Goal: Task Accomplishment & Management: Use online tool/utility

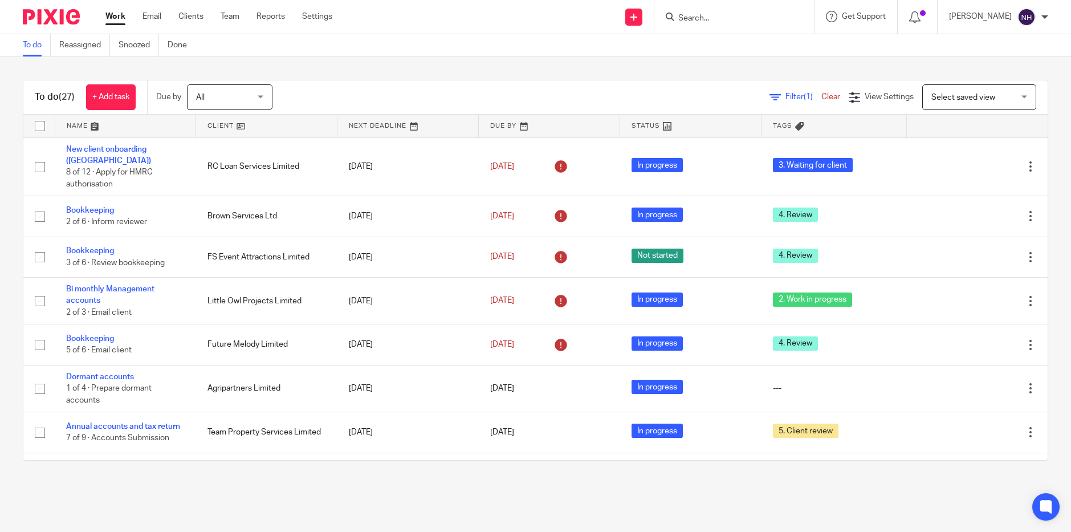
click at [718, 17] on input "Search" at bounding box center [728, 19] width 103 height 10
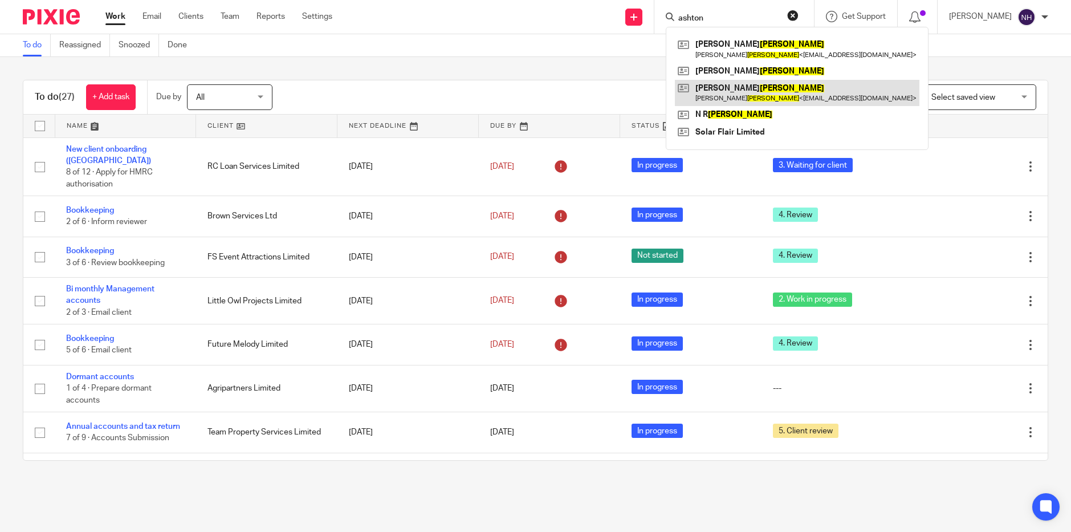
type input "ashton"
click at [735, 83] on link at bounding box center [797, 93] width 245 height 26
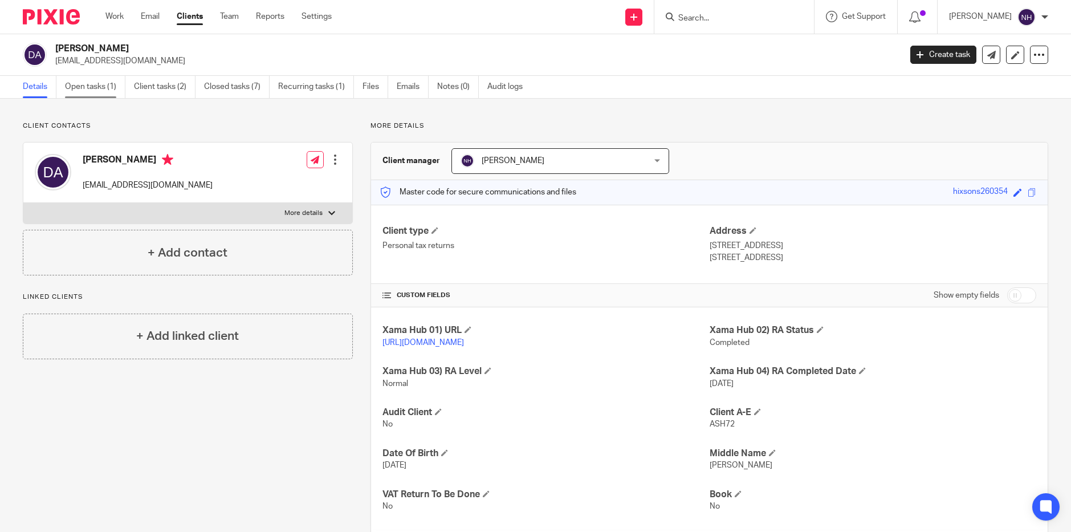
click at [104, 84] on link "Open tasks (1)" at bounding box center [95, 87] width 60 height 22
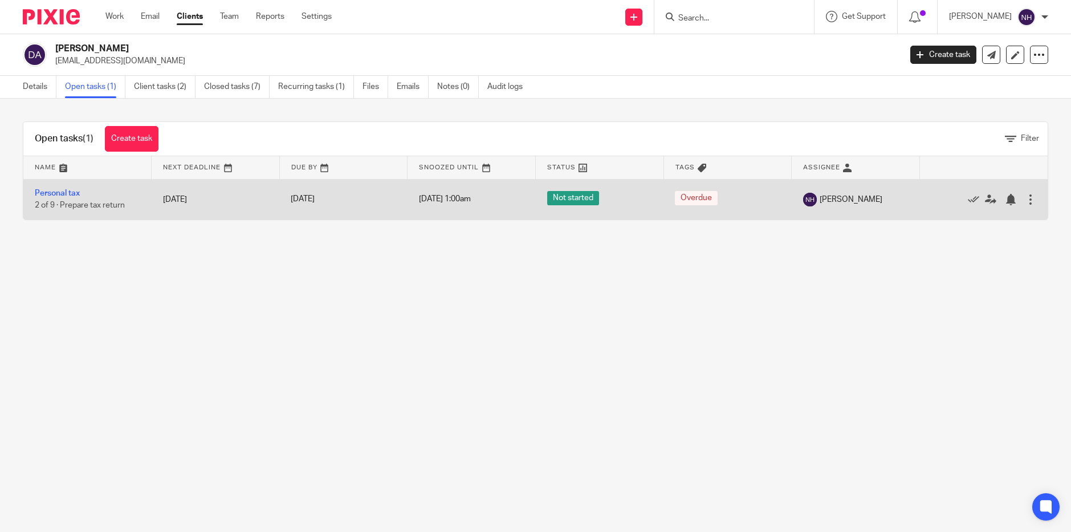
click at [67, 189] on td "Personal tax 2 of 9 · Prepare tax return" at bounding box center [87, 199] width 128 height 40
click at [67, 193] on link "Personal tax" at bounding box center [57, 193] width 45 height 8
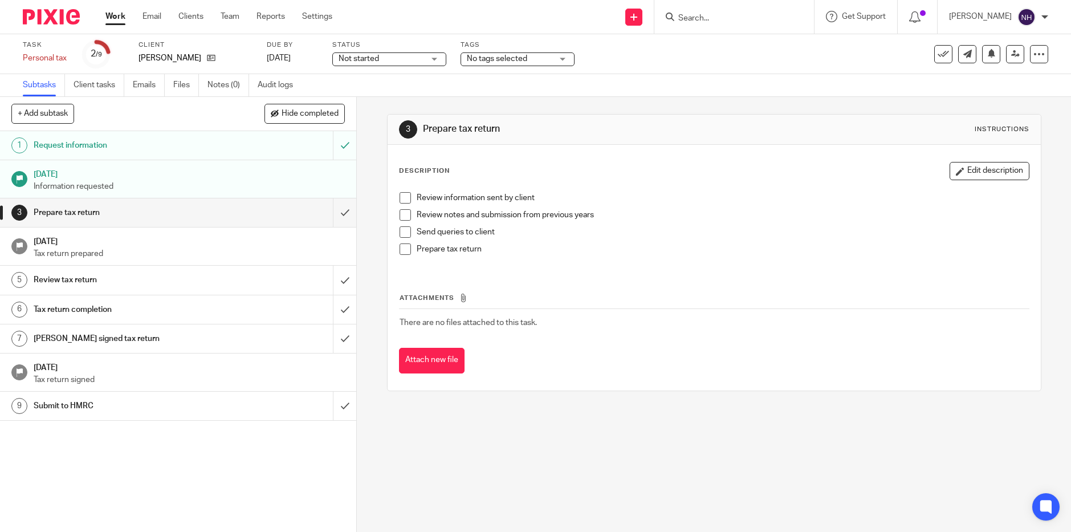
click at [404, 197] on span at bounding box center [405, 197] width 11 height 11
click at [404, 217] on span at bounding box center [405, 214] width 11 height 11
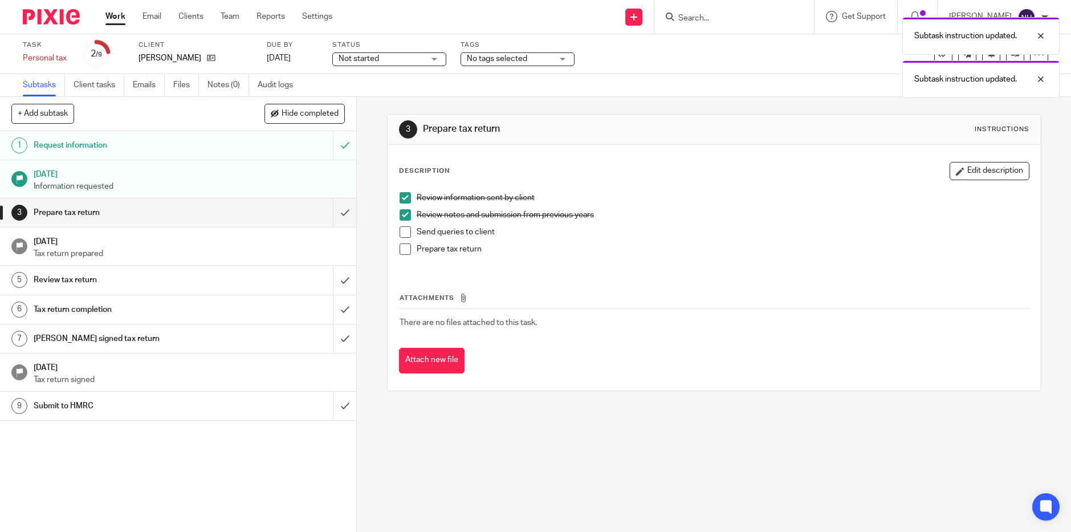
click at [403, 234] on span at bounding box center [405, 231] width 11 height 11
click at [404, 251] on span at bounding box center [405, 248] width 11 height 11
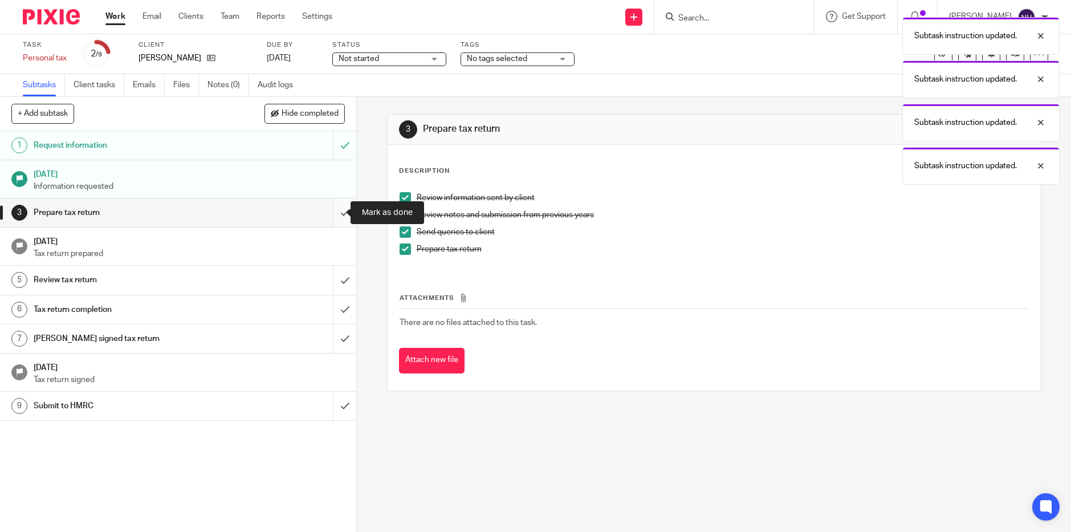
click at [339, 213] on input "submit" at bounding box center [178, 212] width 356 height 29
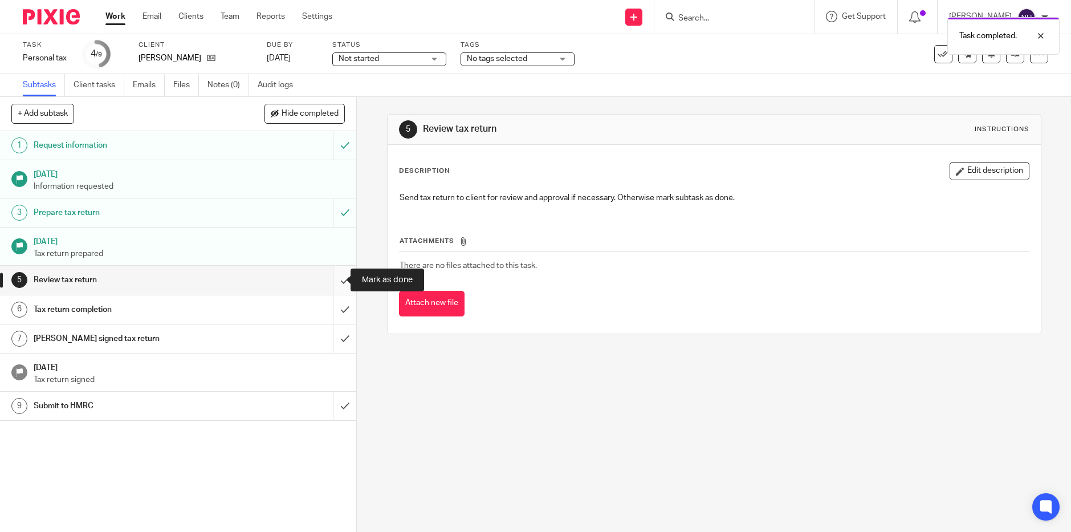
click at [329, 283] on input "submit" at bounding box center [178, 280] width 356 height 29
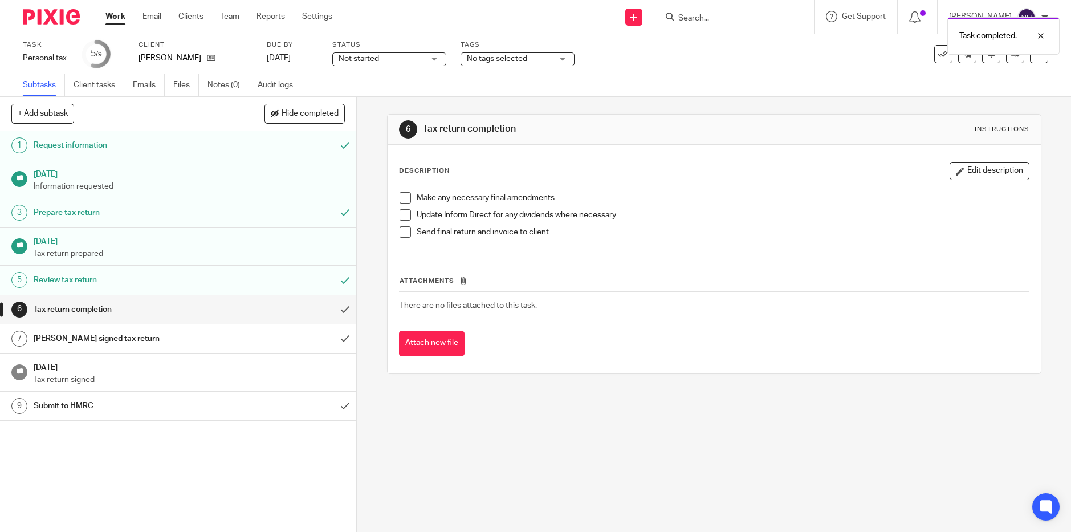
click at [402, 196] on span at bounding box center [405, 197] width 11 height 11
click at [402, 214] on span at bounding box center [405, 214] width 11 height 11
click at [401, 233] on span at bounding box center [405, 231] width 11 height 11
click at [401, 213] on span at bounding box center [405, 214] width 11 height 11
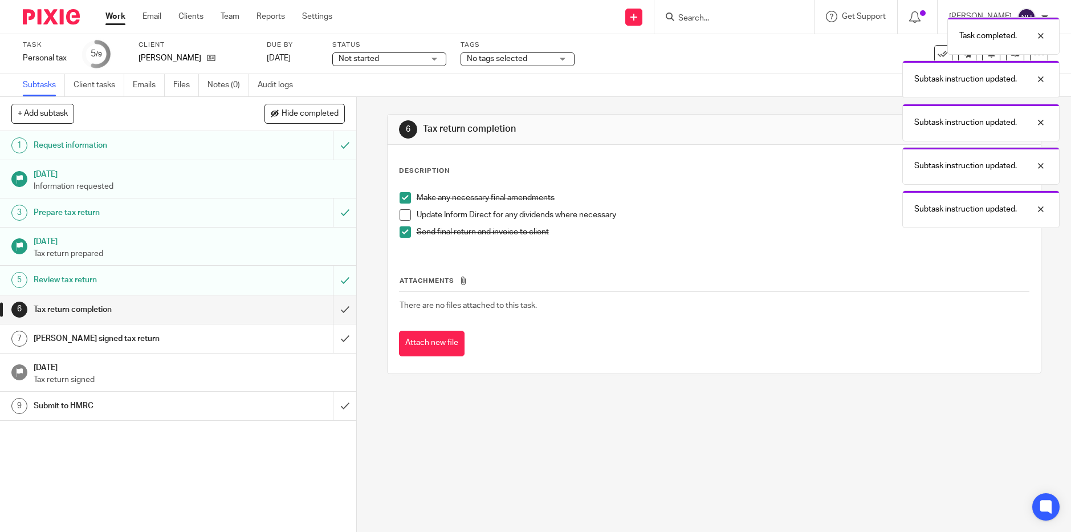
click at [400, 214] on span at bounding box center [405, 214] width 11 height 11
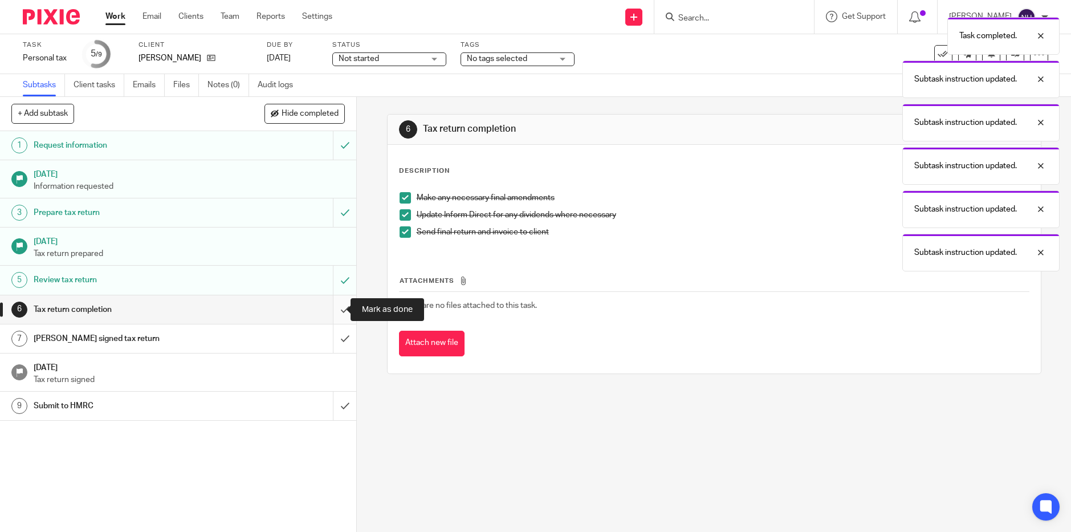
click at [330, 309] on input "submit" at bounding box center [178, 309] width 356 height 29
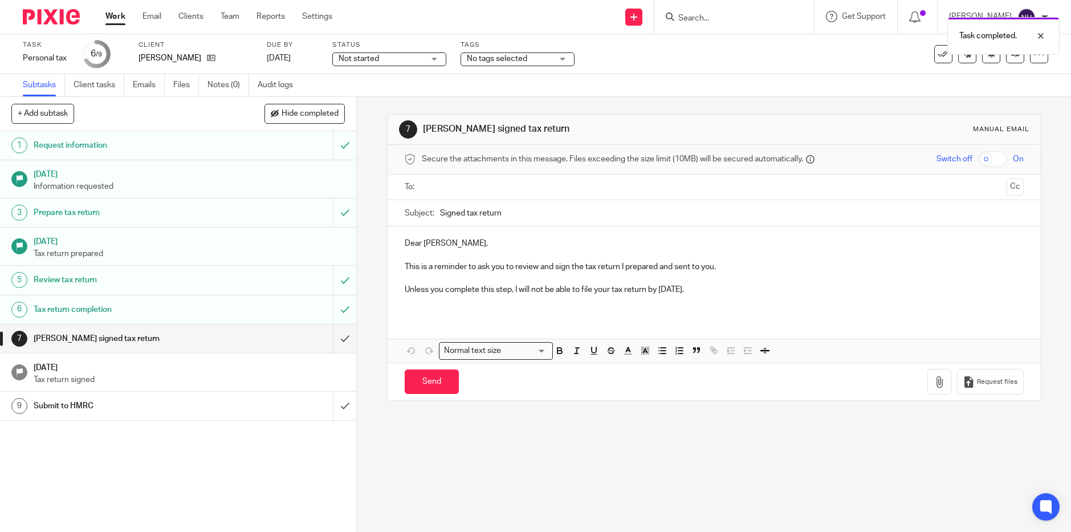
click at [435, 59] on div "Not started Not started" at bounding box center [389, 59] width 114 height 14
click at [392, 103] on li "In progress" at bounding box center [389, 100] width 113 height 23
click at [551, 58] on span "No tags selected" at bounding box center [510, 59] width 86 height 12
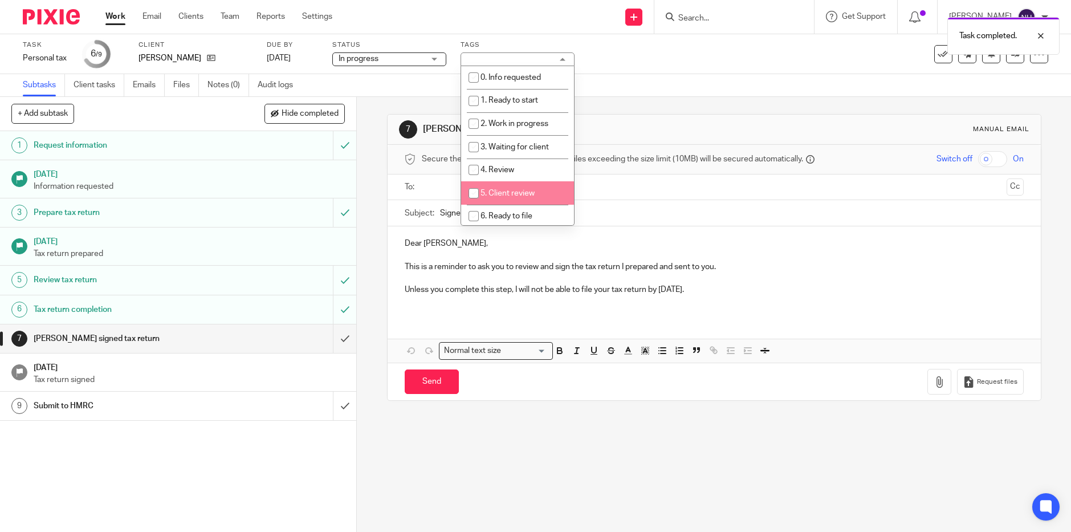
click at [506, 189] on li "5. Client review" at bounding box center [517, 192] width 113 height 23
checkbox input "true"
click at [107, 15] on link "Work" at bounding box center [115, 16] width 20 height 11
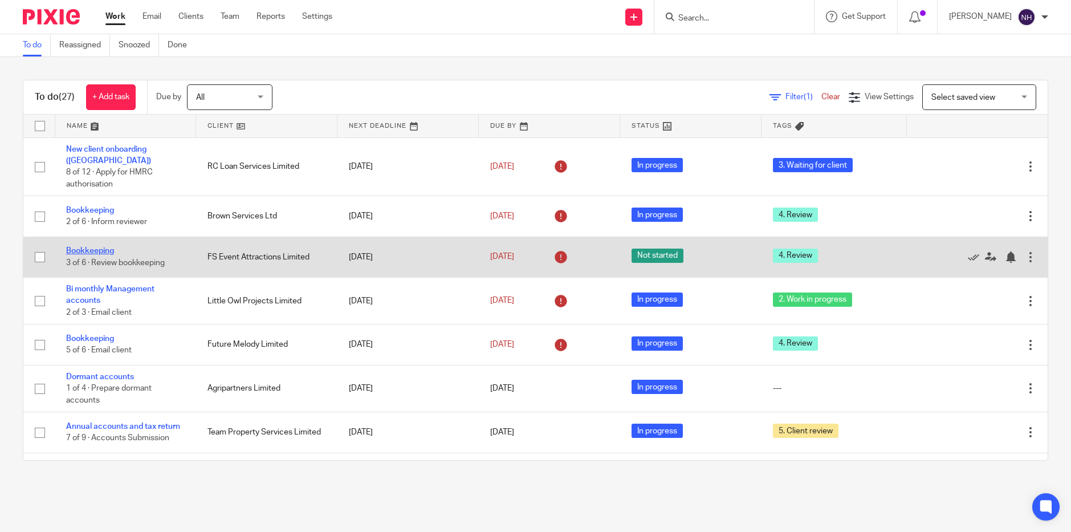
click at [97, 247] on link "Bookkeeping" at bounding box center [90, 251] width 48 height 8
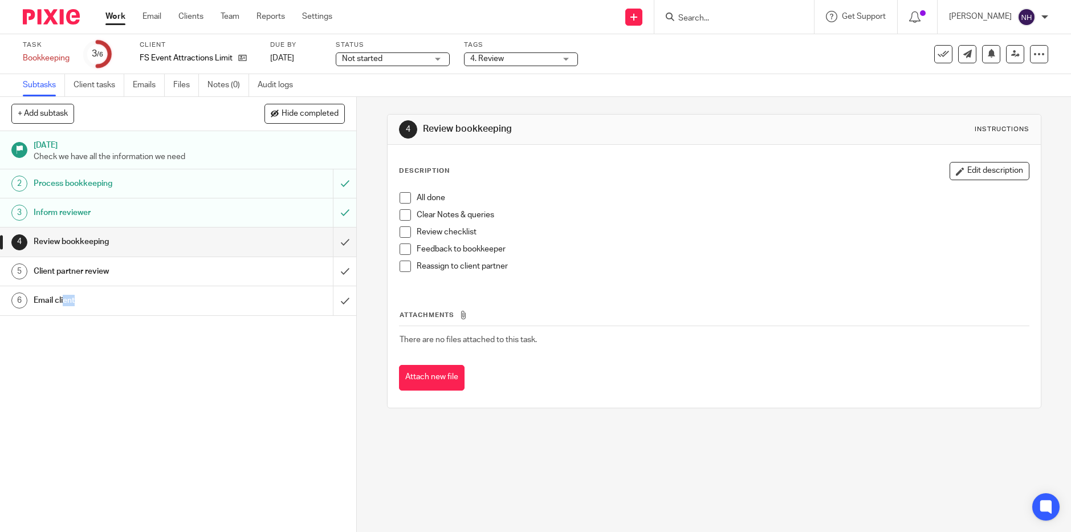
click at [400, 198] on span at bounding box center [405, 197] width 11 height 11
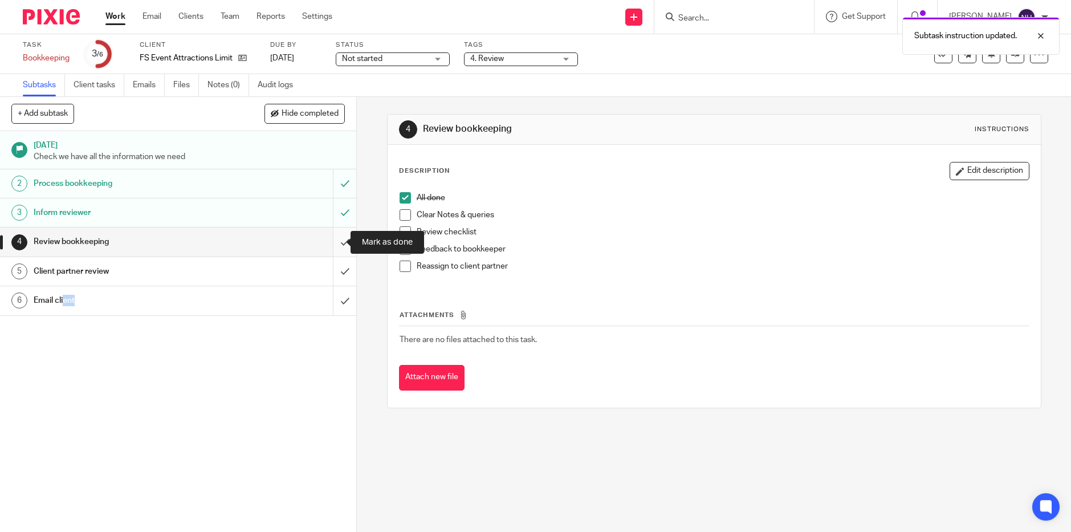
click at [334, 241] on input "submit" at bounding box center [178, 241] width 356 height 29
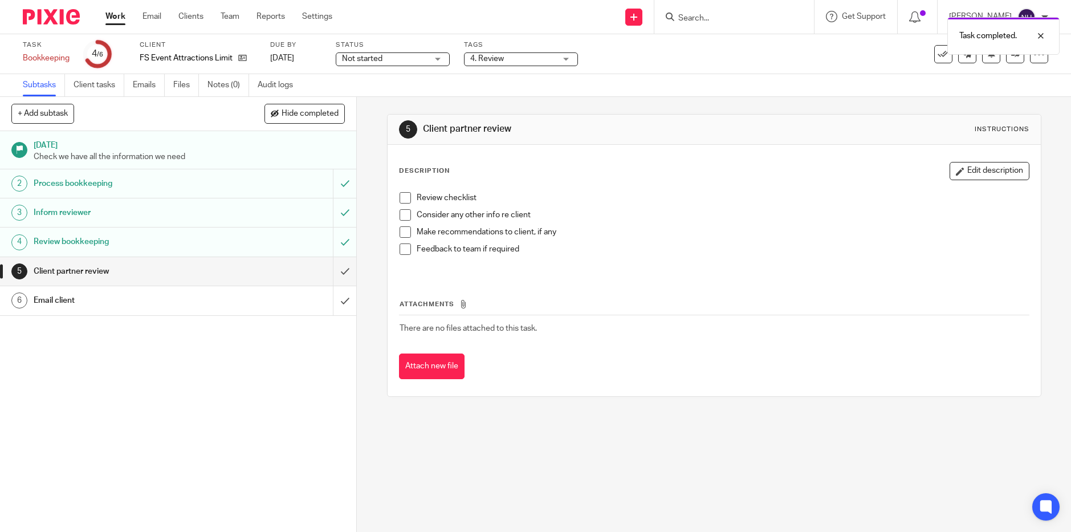
click at [400, 197] on span at bounding box center [405, 197] width 11 height 11
click at [404, 213] on span at bounding box center [405, 214] width 11 height 11
drag, startPoint x: 401, startPoint y: 229, endPoint x: 404, endPoint y: 249, distance: 19.6
click at [401, 230] on span at bounding box center [405, 231] width 11 height 11
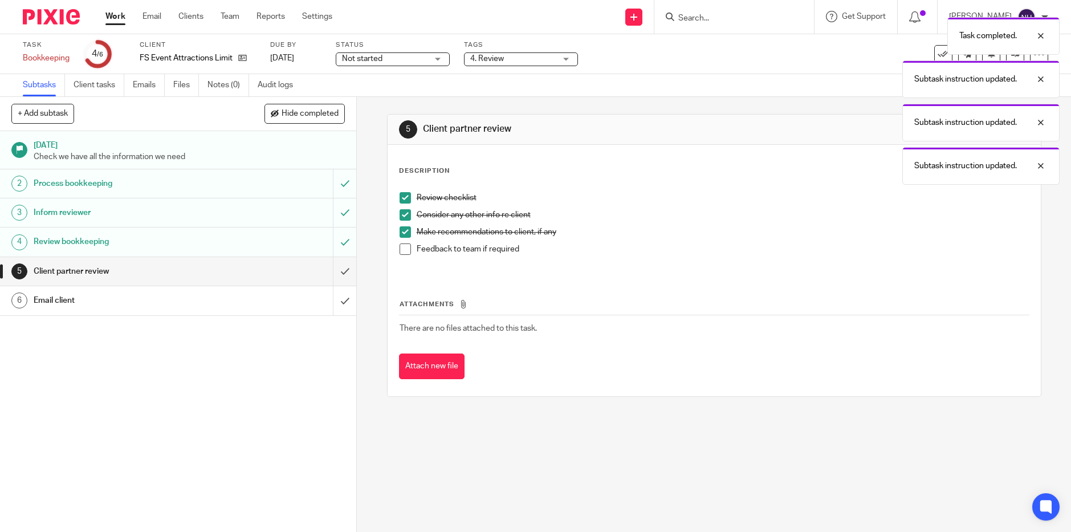
click at [404, 251] on span at bounding box center [405, 248] width 11 height 11
click at [335, 270] on input "submit" at bounding box center [178, 271] width 356 height 29
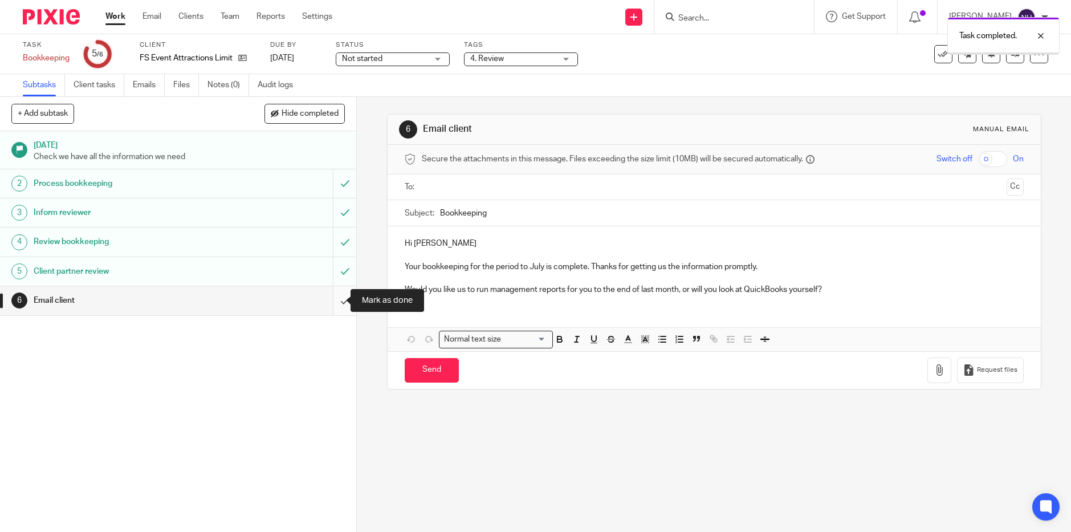
click at [332, 301] on input "submit" at bounding box center [178, 300] width 356 height 29
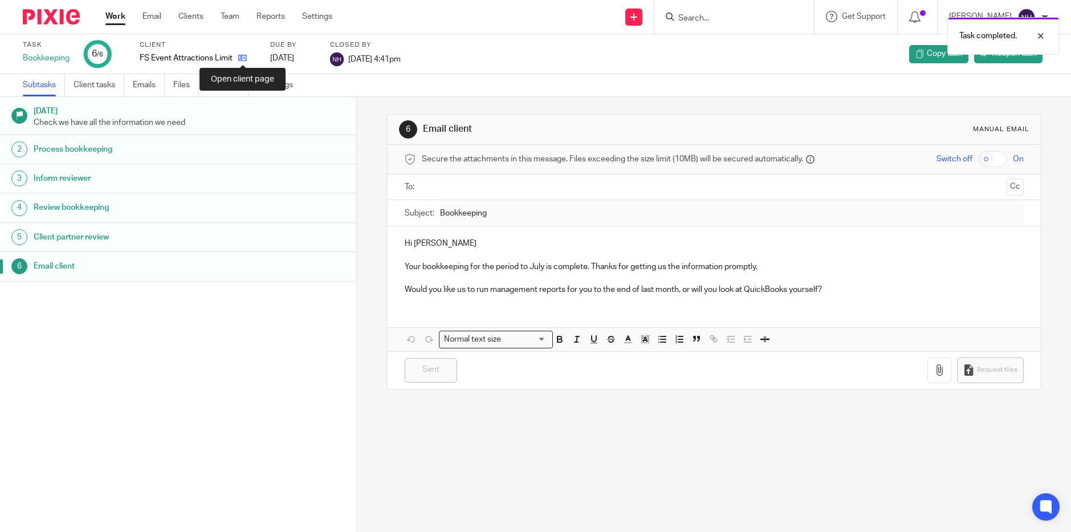
click at [244, 58] on icon at bounding box center [242, 58] width 9 height 9
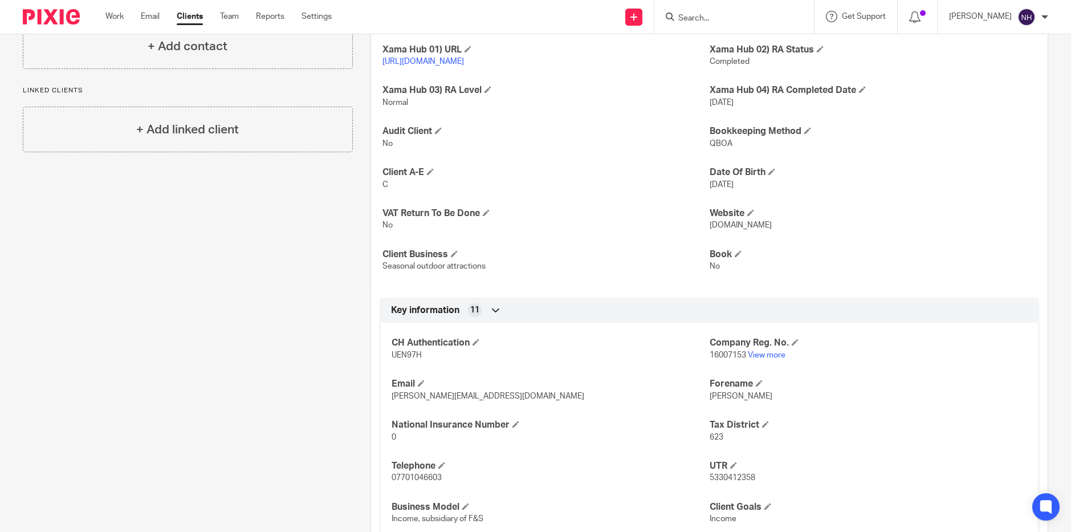
scroll to position [342, 0]
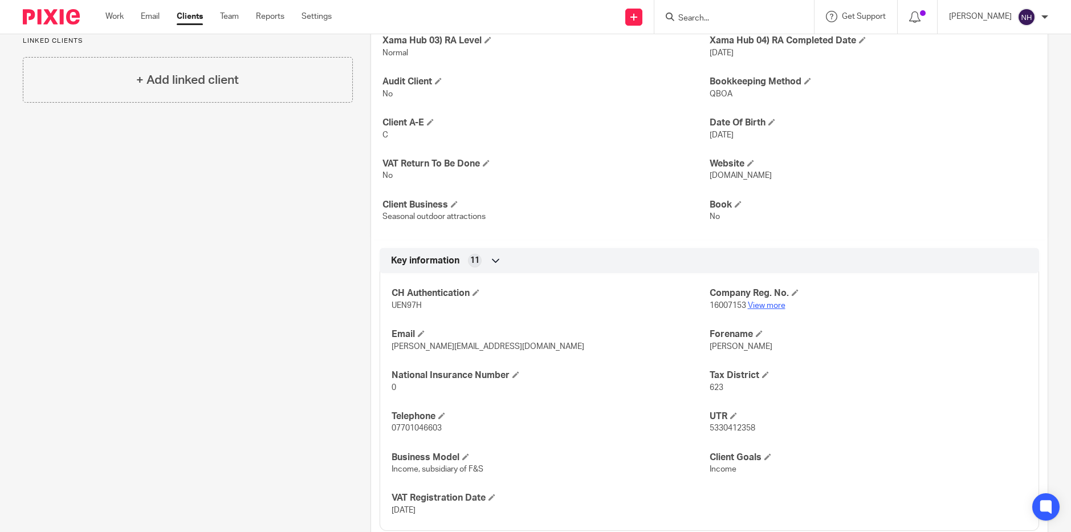
click at [770, 310] on link "View more" at bounding box center [767, 306] width 38 height 8
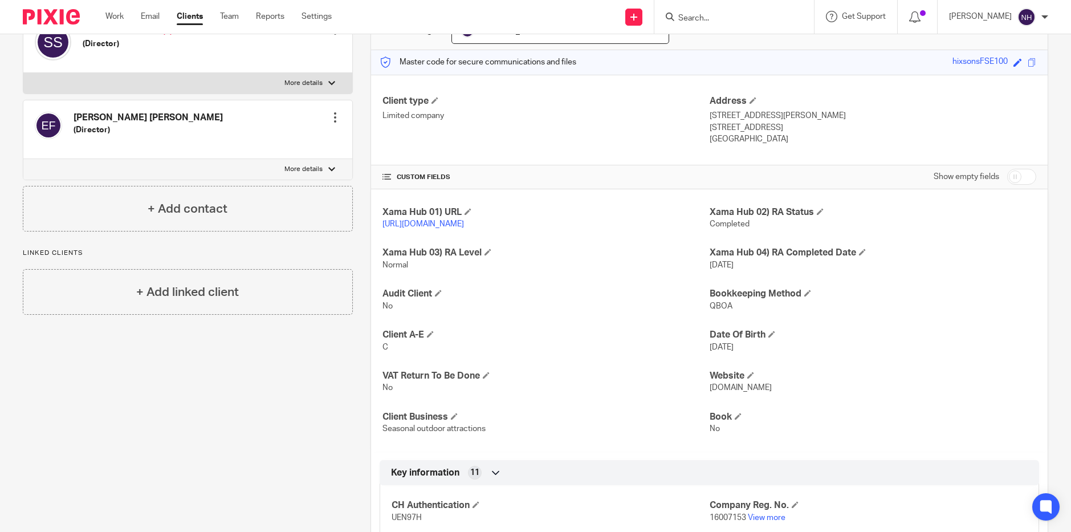
scroll to position [114, 0]
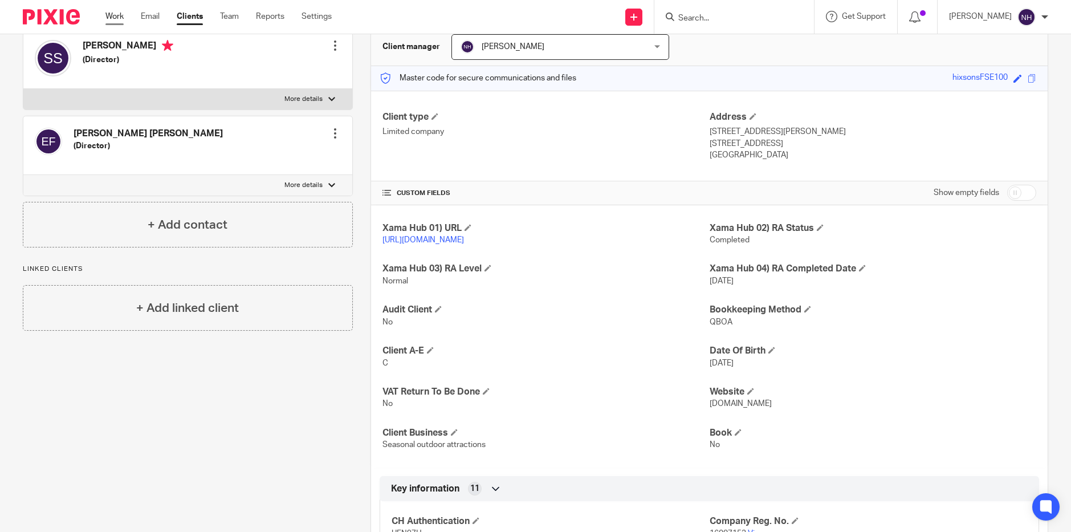
click at [114, 17] on link "Work" at bounding box center [114, 16] width 18 height 11
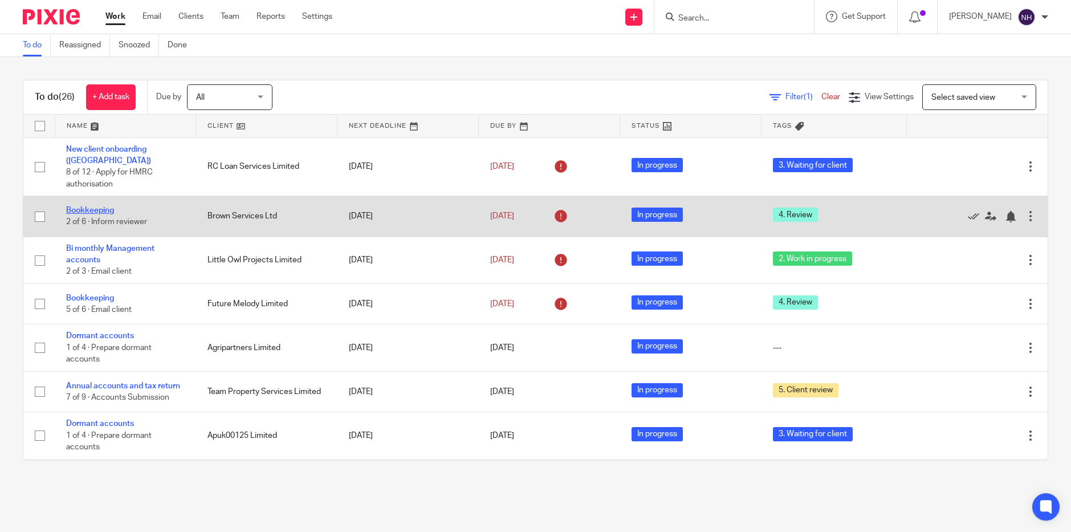
click at [111, 206] on link "Bookkeeping" at bounding box center [90, 210] width 48 height 8
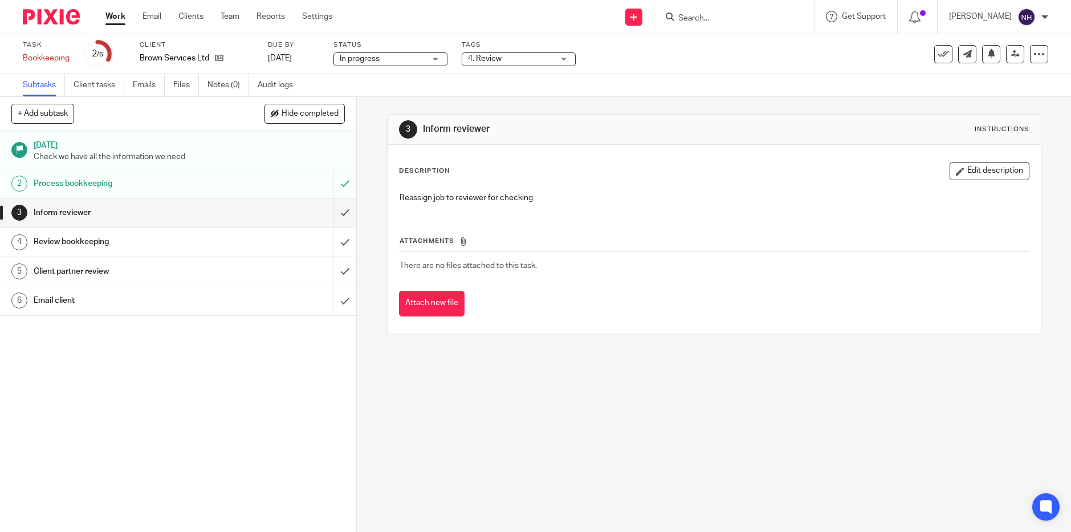
click at [164, 465] on div "[DATE] Check we have all the information we need 2 Process bookkeeping 3 Inform…" at bounding box center [178, 331] width 356 height 401
